Goal: Navigation & Orientation: Find specific page/section

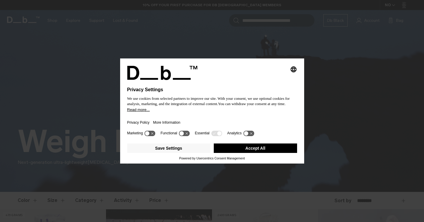
click at [195, 118] on div "Privacy Policy More Information" at bounding box center [212, 120] width 170 height 17
click at [243, 153] on button "Accept All" at bounding box center [255, 147] width 83 height 9
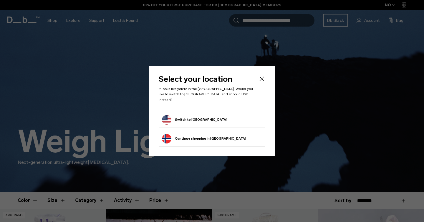
click at [204, 115] on button "Switch to United States" at bounding box center [194, 119] width 65 height 9
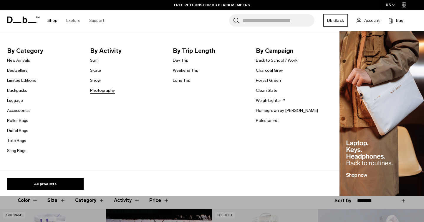
click at [91, 90] on link "Photography" at bounding box center [102, 90] width 25 height 6
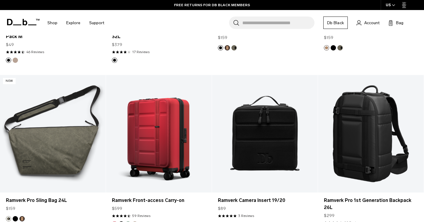
scroll to position [1068, 0]
